Goal: Answer question/provide support: Share knowledge or assist other users

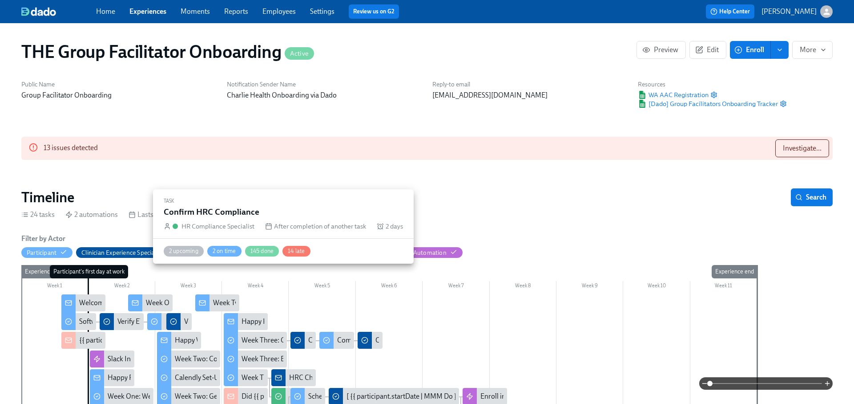
click at [280, 392] on icon at bounding box center [278, 395] width 7 height 7
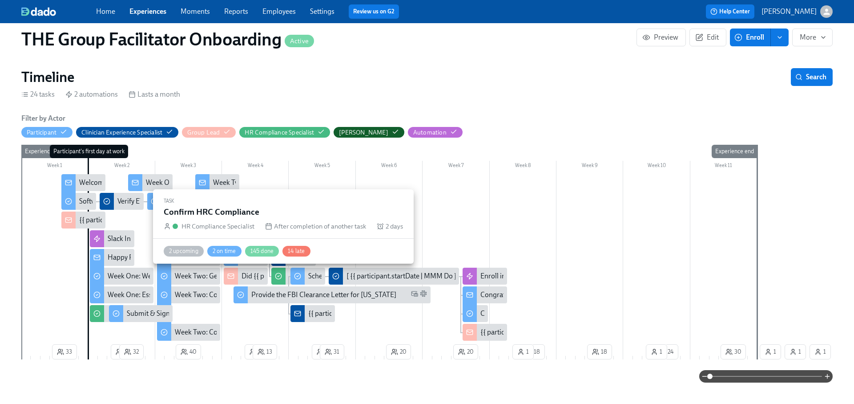
scroll to position [99, 0]
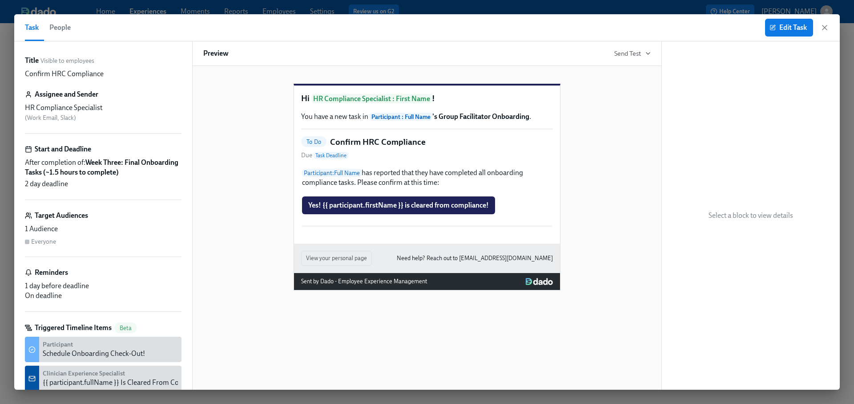
click at [71, 31] on button "People" at bounding box center [60, 27] width 32 height 27
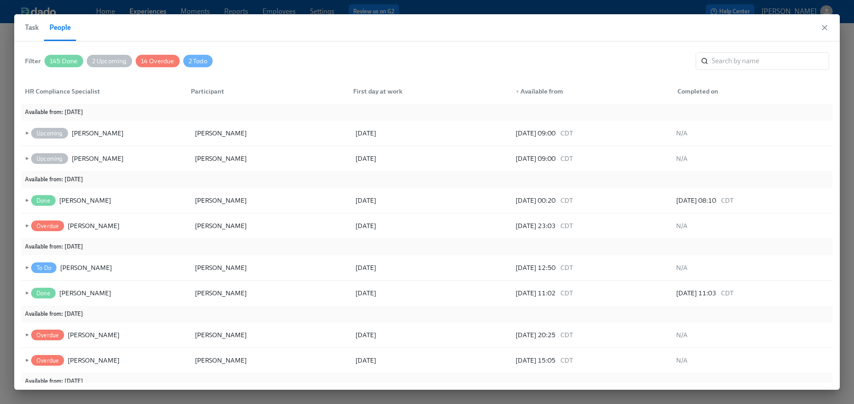
click at [56, 61] on span "145 Done" at bounding box center [63, 61] width 39 height 7
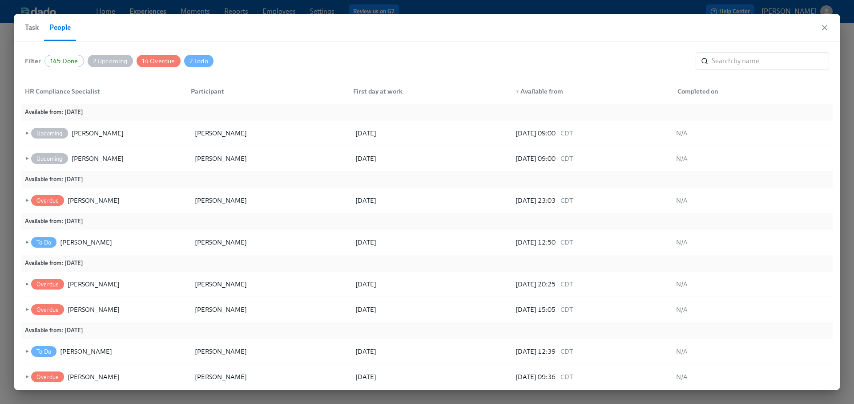
click at [102, 57] on div "2 Upcoming" at bounding box center [110, 61] width 45 height 12
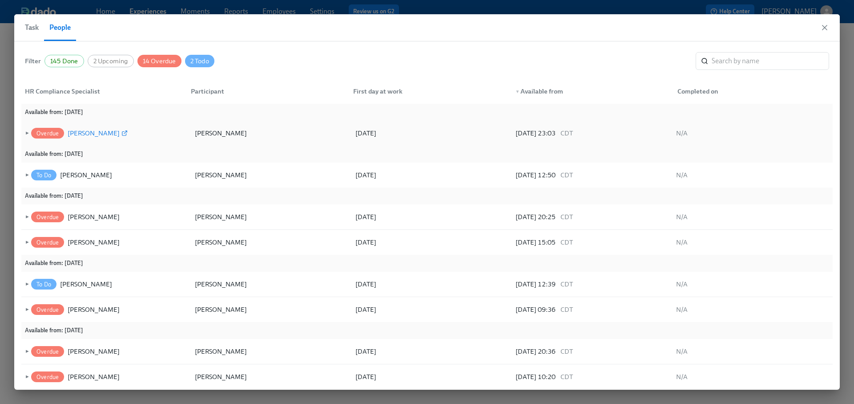
click at [85, 133] on div "[PERSON_NAME]" at bounding box center [94, 133] width 52 height 11
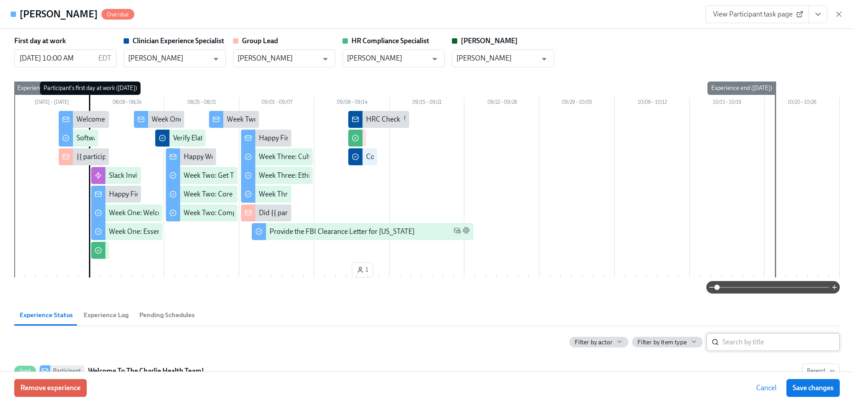
click at [762, 348] on input "search" at bounding box center [781, 342] width 117 height 18
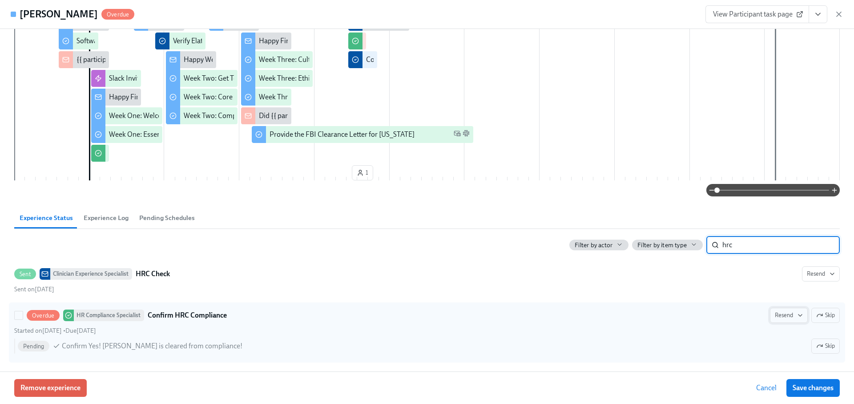
type input "hrc"
click at [792, 316] on span "Resend" at bounding box center [789, 315] width 28 height 9
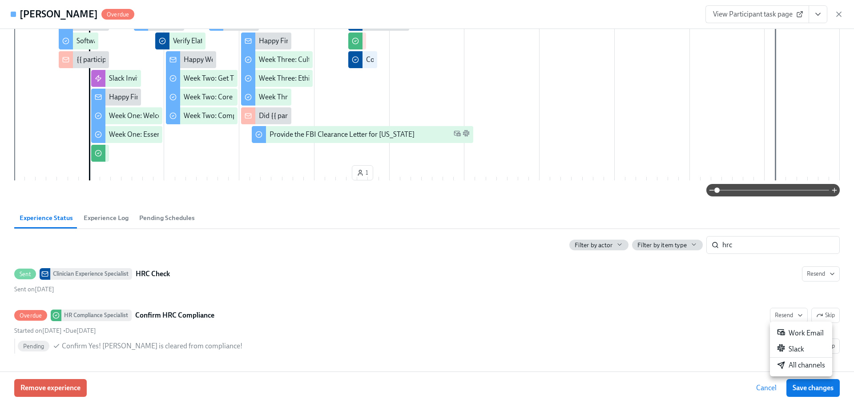
click at [791, 367] on div "All channels" at bounding box center [801, 365] width 48 height 10
click at [840, 14] on icon "button" at bounding box center [839, 14] width 4 height 4
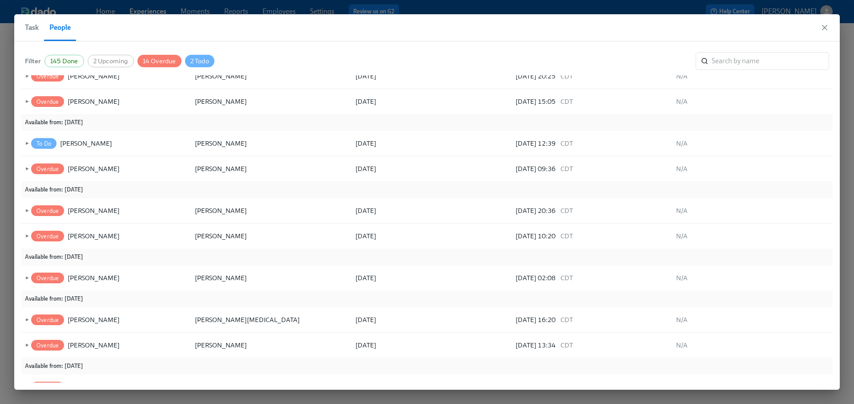
scroll to position [113, 0]
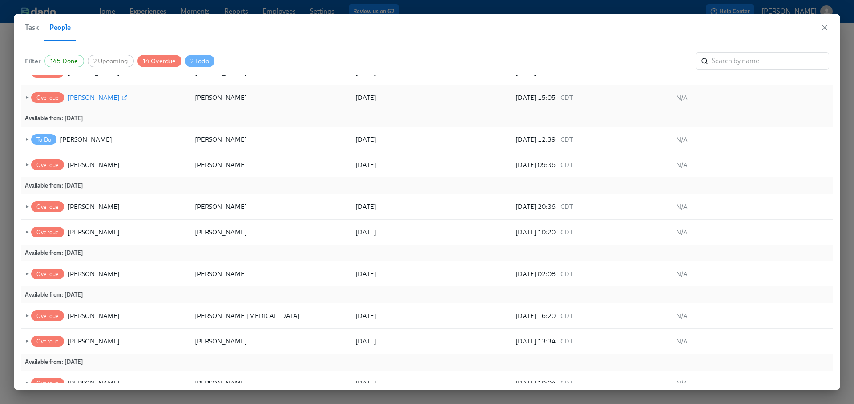
click at [99, 98] on div "[PERSON_NAME]" at bounding box center [94, 97] width 52 height 11
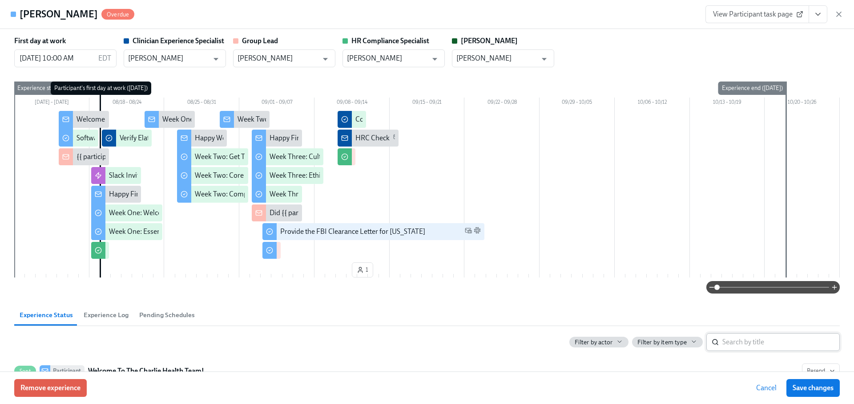
click at [745, 336] on input "search" at bounding box center [781, 342] width 117 height 18
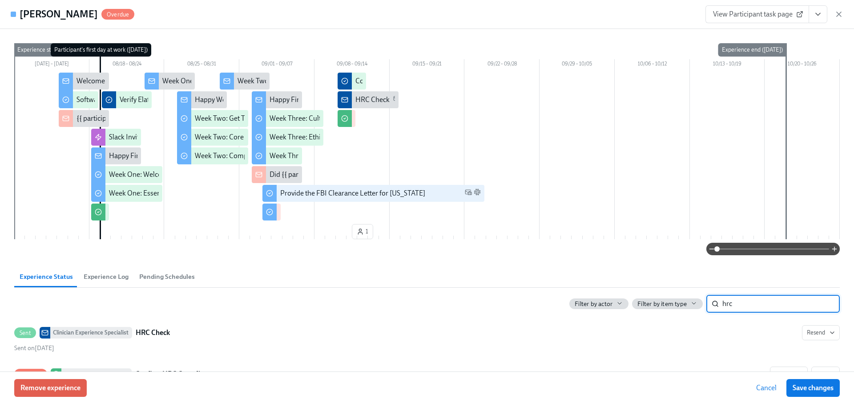
scroll to position [97, 0]
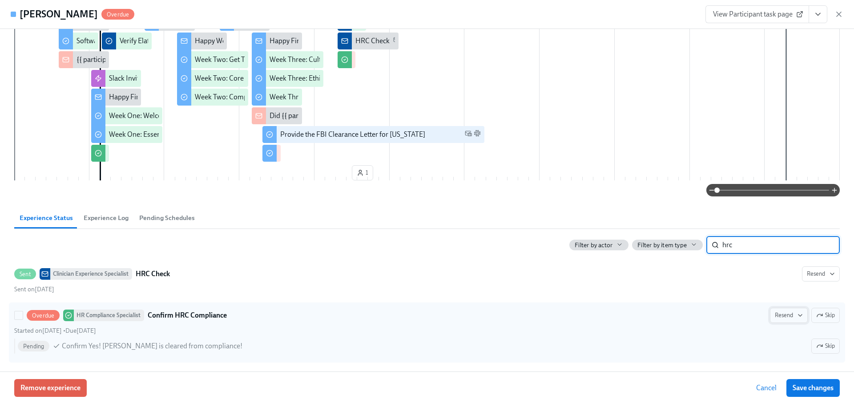
type input "hrc"
click at [794, 316] on span "Resend" at bounding box center [789, 315] width 28 height 9
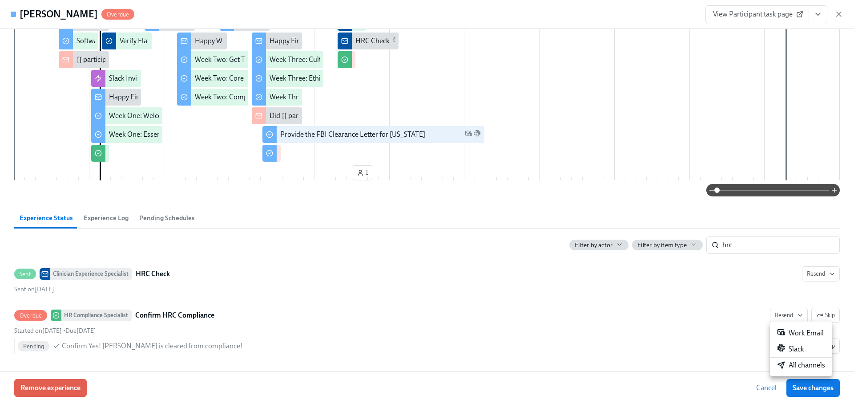
click at [788, 359] on li "All channels" at bounding box center [801, 364] width 62 height 15
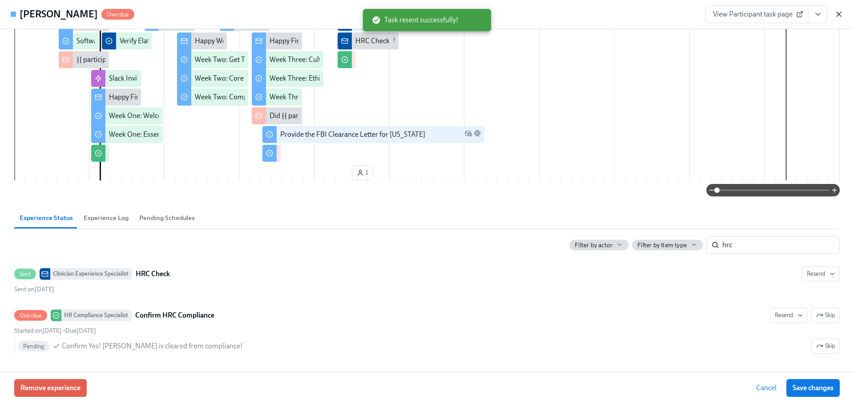
click at [838, 13] on icon "button" at bounding box center [839, 14] width 9 height 9
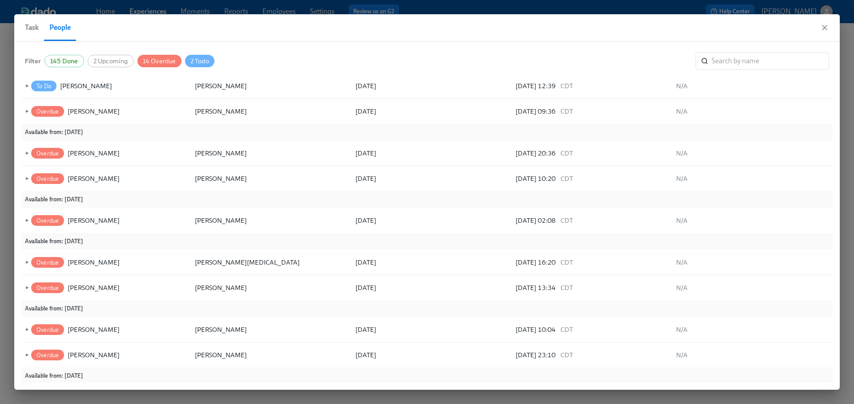
scroll to position [152, 0]
click at [82, 89] on div "[PERSON_NAME]" at bounding box center [86, 85] width 52 height 11
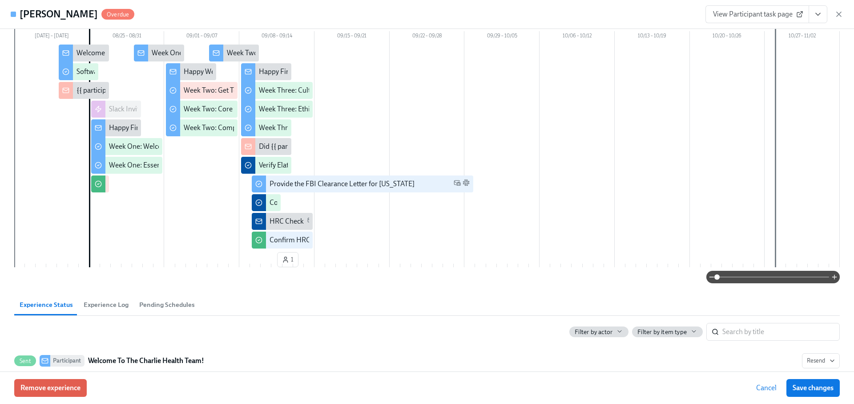
scroll to position [73, 0]
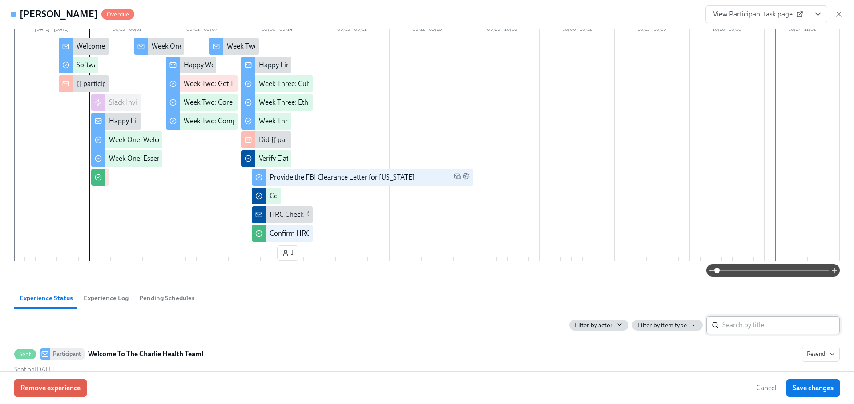
click at [764, 327] on input "search" at bounding box center [781, 325] width 117 height 18
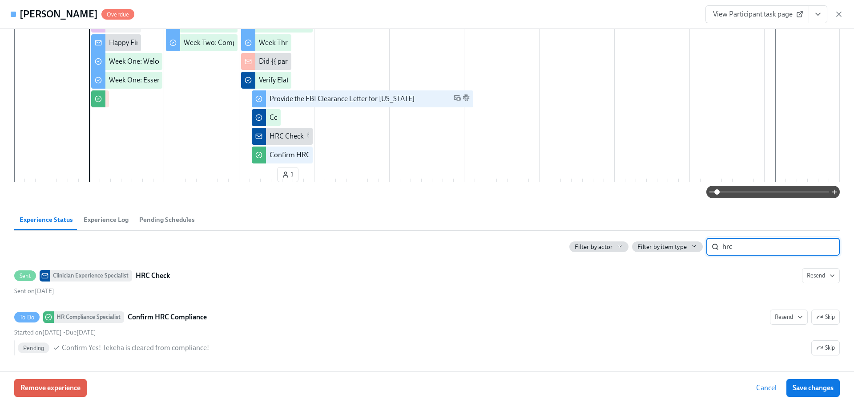
scroll to position [153, 0]
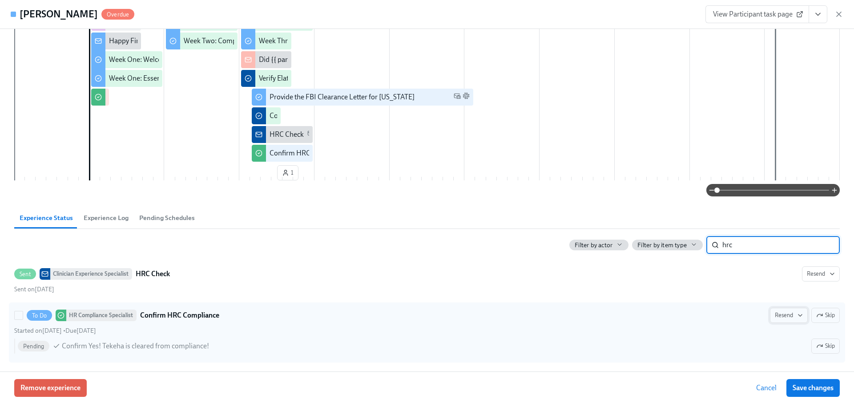
type input "hrc"
click at [789, 312] on span "Resend" at bounding box center [789, 315] width 28 height 9
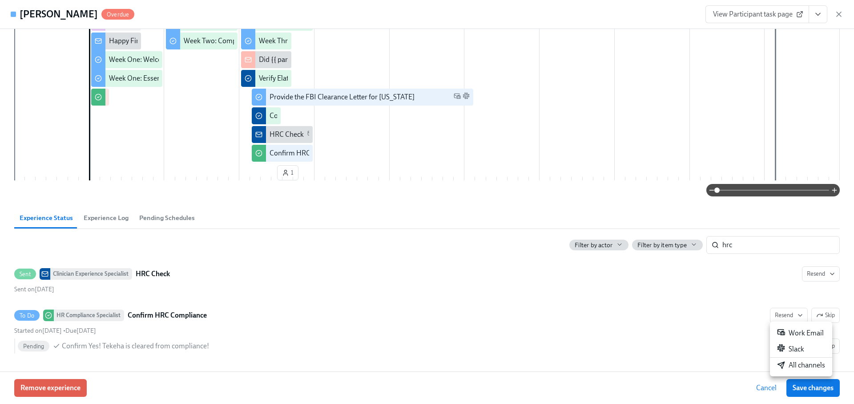
click at [778, 364] on icon at bounding box center [781, 365] width 8 height 8
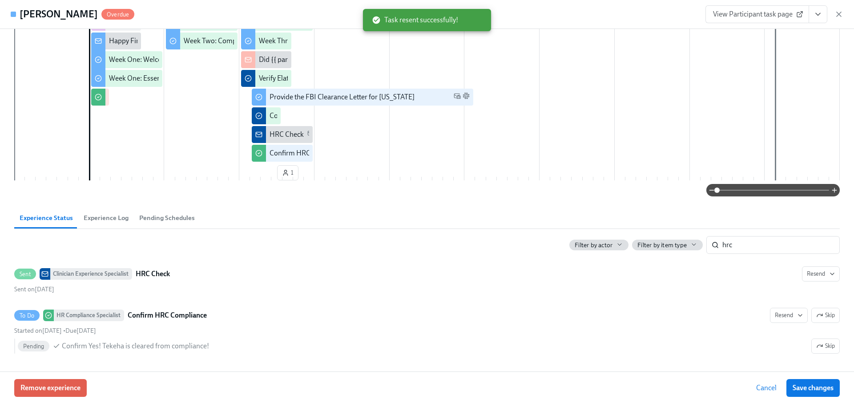
click at [838, 13] on div "Work Email Slack All channels" at bounding box center [427, 202] width 854 height 404
click at [839, 12] on icon "button" at bounding box center [839, 14] width 9 height 9
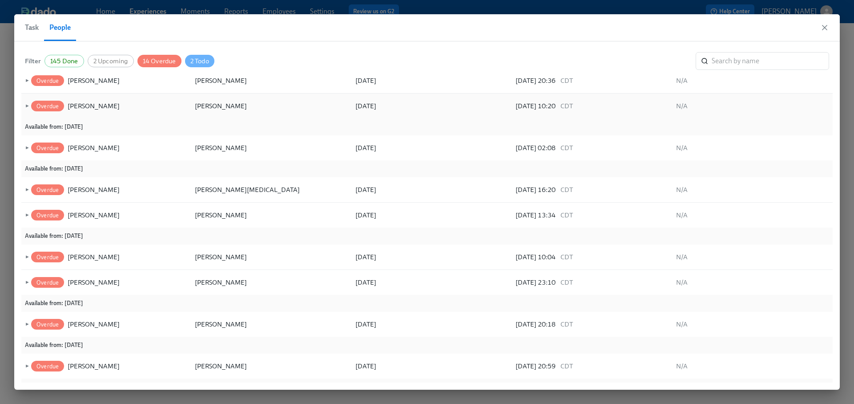
scroll to position [247, 0]
